Goal: Task Accomplishment & Management: Manage account settings

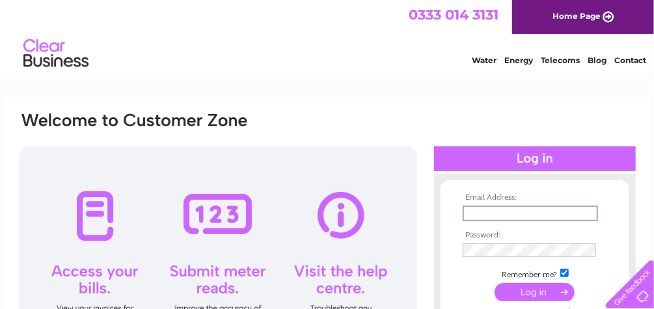
click at [504, 215] on input "text" at bounding box center [530, 214] width 135 height 16
type input "amanda@portledge-estate.co.uk"
click at [540, 214] on input "amanda@portledge-estate.co.uk" at bounding box center [530, 214] width 135 height 16
click at [589, 212] on input "amanda@portledge-estate.co.uk" at bounding box center [530, 214] width 135 height 16
drag, startPoint x: 589, startPoint y: 212, endPoint x: 366, endPoint y: 219, distance: 223.9
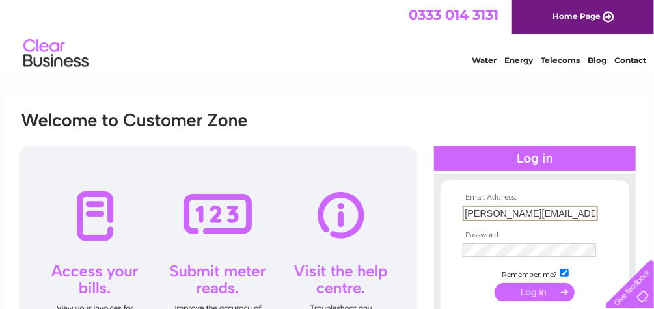
click at [366, 219] on div "Email Address: amanda@portledge-estate.co.uk Password:" at bounding box center [327, 258] width 619 height 295
click at [527, 280] on td at bounding box center [534, 292] width 151 height 25
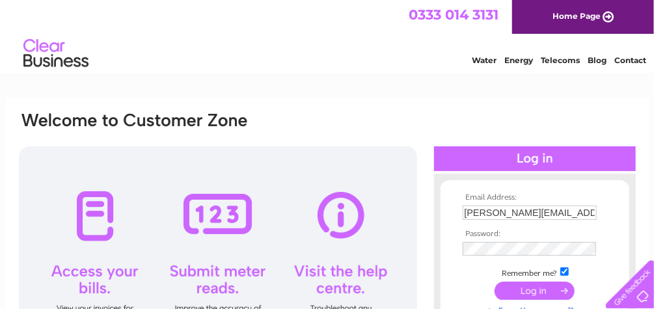
click at [530, 290] on input "submit" at bounding box center [535, 291] width 80 height 18
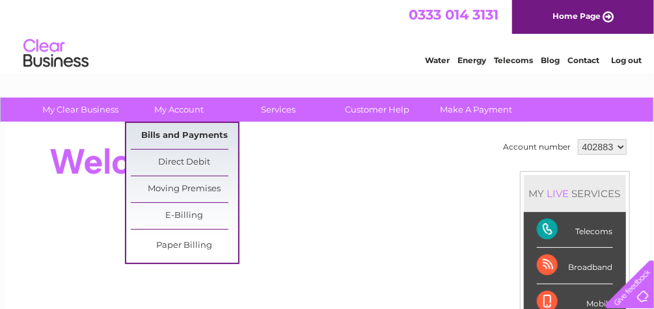
click at [182, 137] on link "Bills and Payments" at bounding box center [184, 136] width 107 height 26
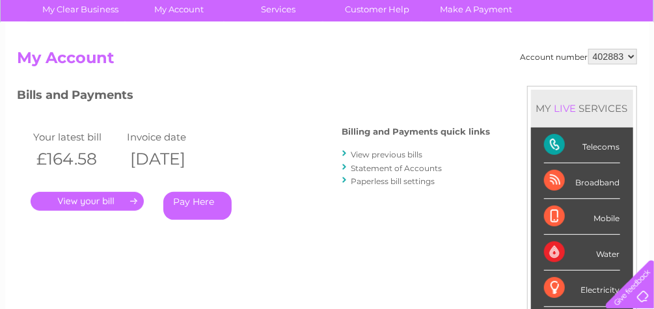
scroll to position [156, 0]
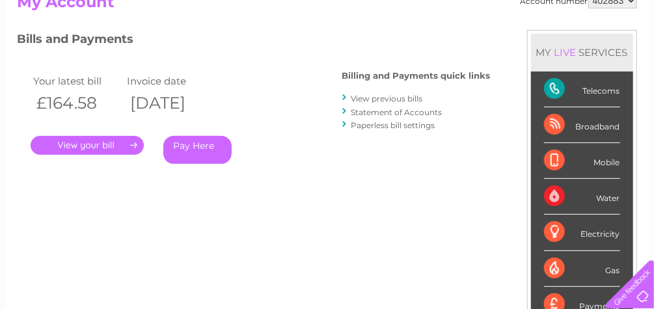
click at [118, 149] on link "." at bounding box center [87, 145] width 113 height 19
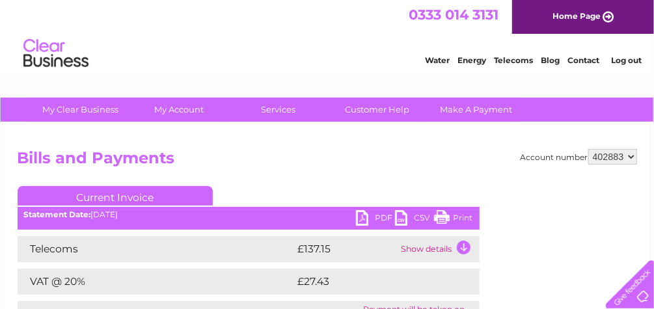
click at [368, 217] on link "PDF" at bounding box center [375, 219] width 39 height 19
